Goal: Find specific page/section: Find specific page/section

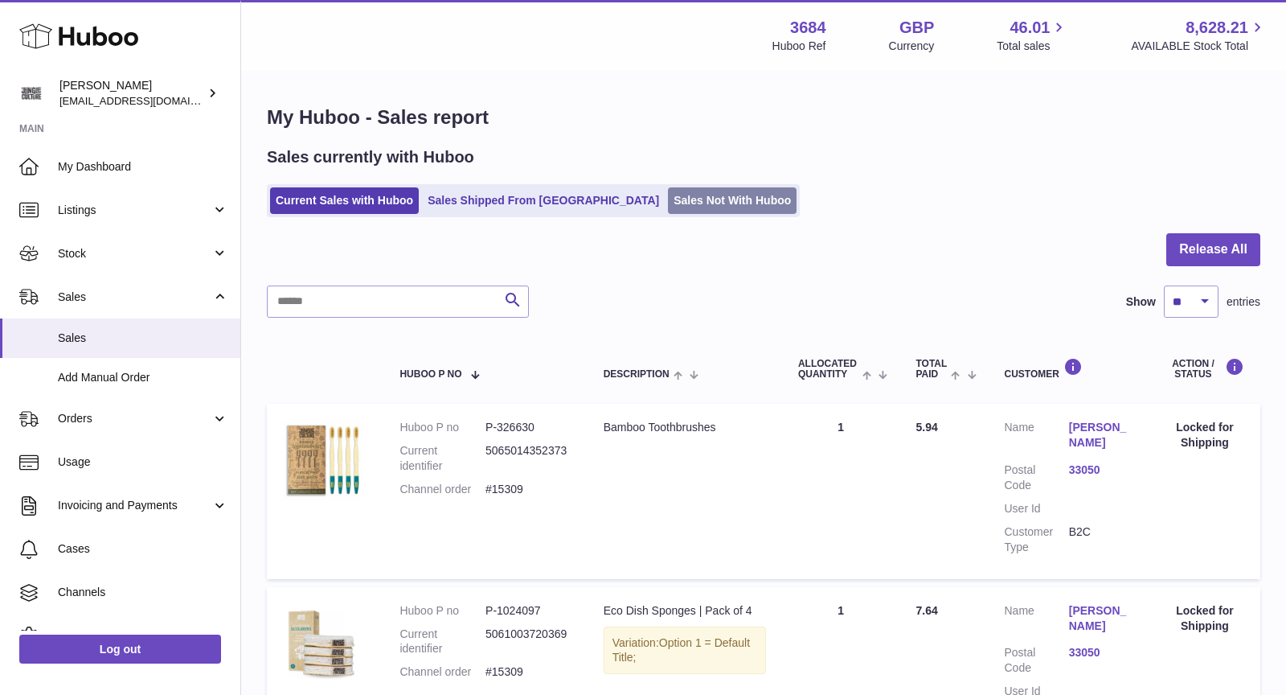
click at [668, 201] on link "Sales Not With Huboo" at bounding box center [732, 200] width 129 height 27
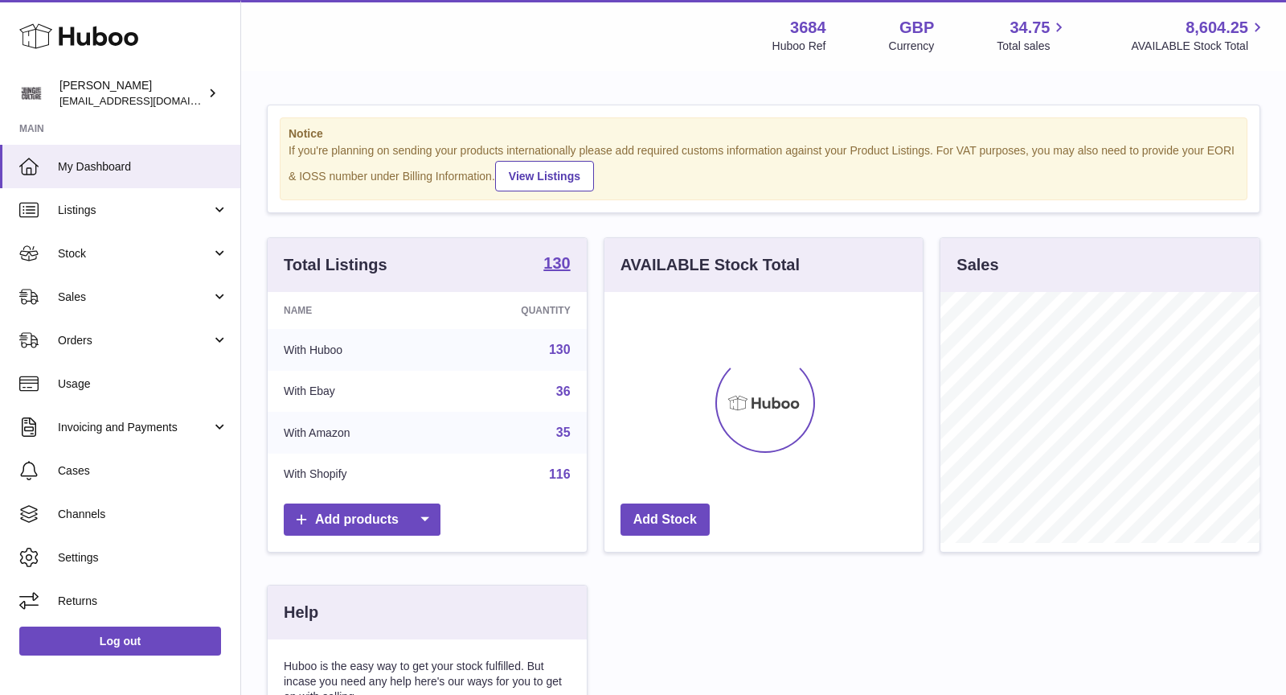
scroll to position [250, 319]
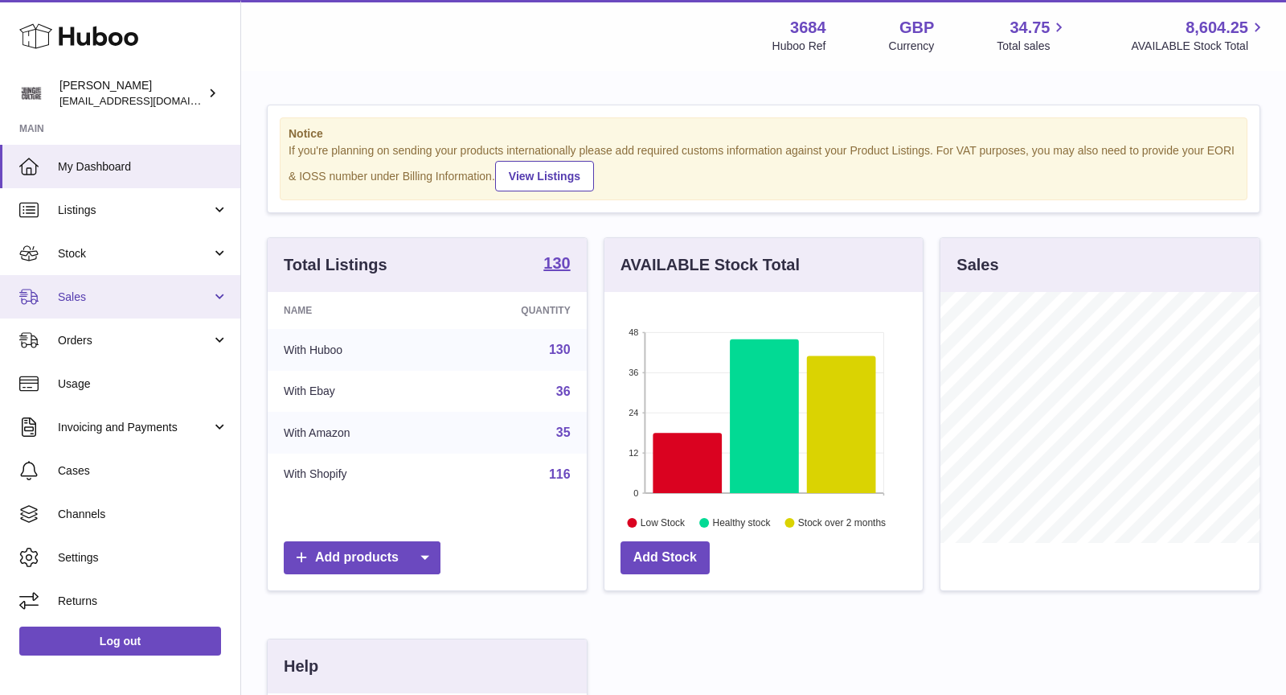
click at [149, 297] on span "Sales" at bounding box center [135, 296] width 154 height 15
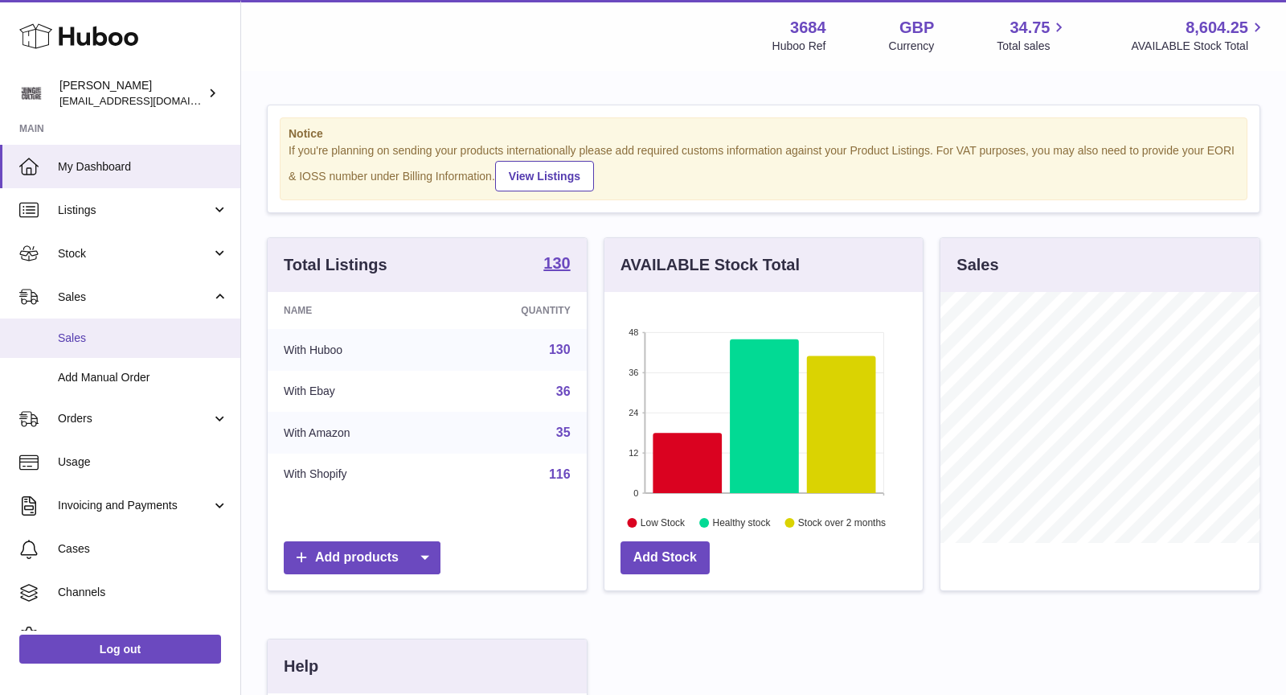
click at [139, 331] on span "Sales" at bounding box center [143, 337] width 170 height 15
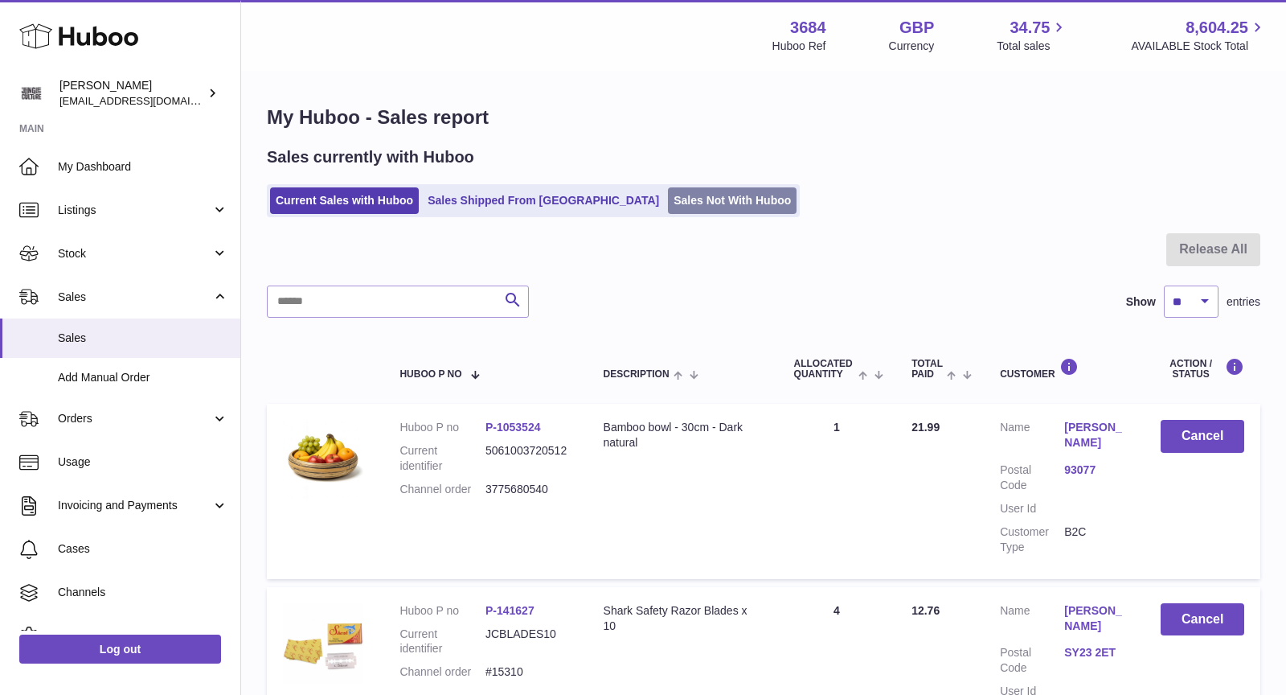
click at [683, 207] on link "Sales Not With Huboo" at bounding box center [732, 200] width 129 height 27
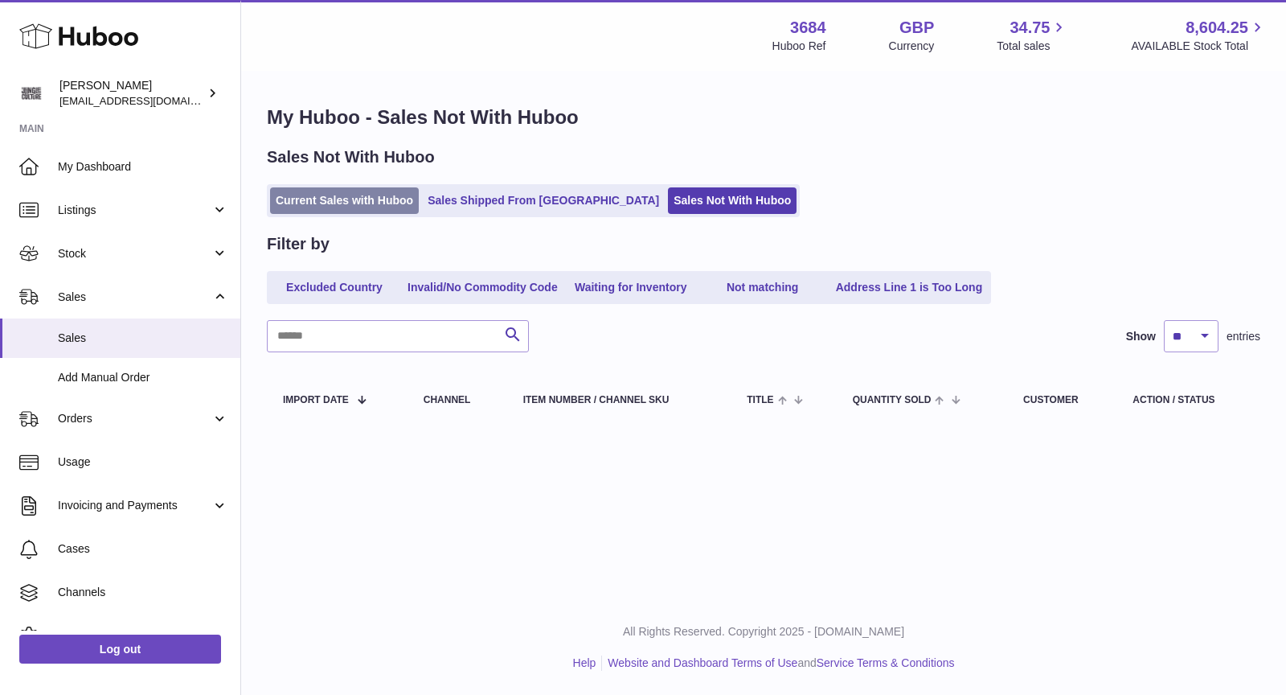
click at [356, 194] on link "Current Sales with Huboo" at bounding box center [344, 200] width 149 height 27
